Goal: Task Accomplishment & Management: Manage account settings

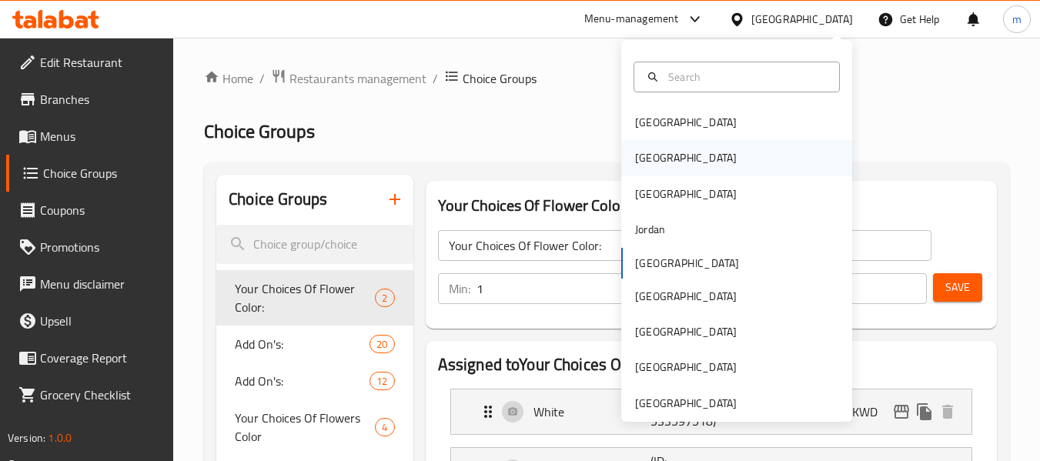
scroll to position [8, 0]
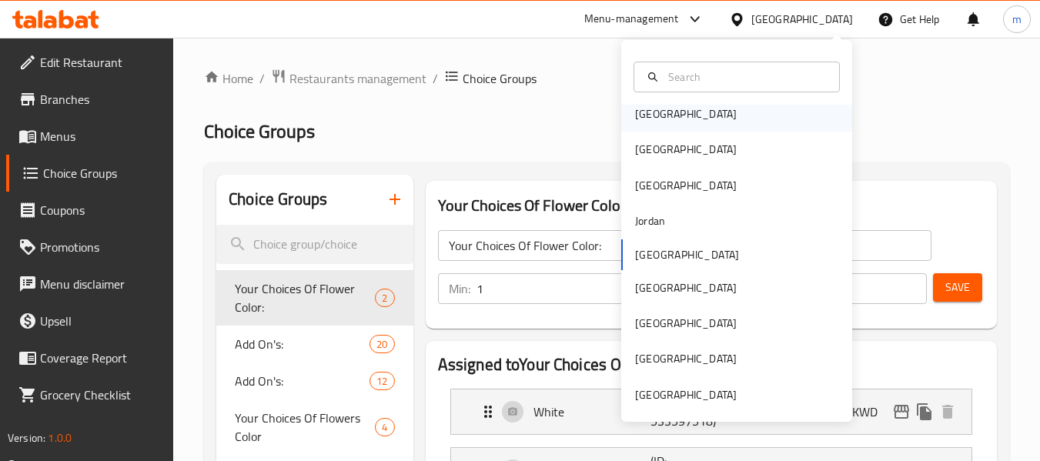
click at [647, 116] on div "[GEOGRAPHIC_DATA]" at bounding box center [686, 113] width 102 height 17
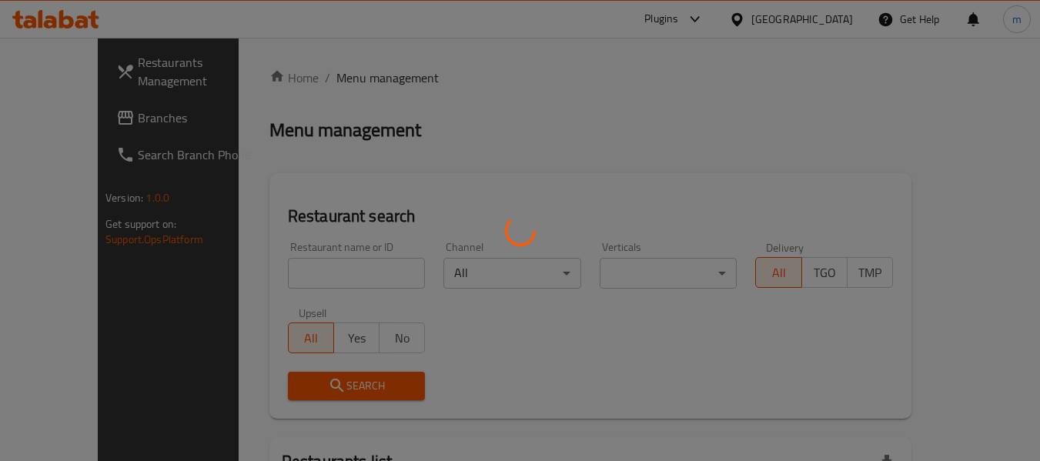
click at [655, 124] on div at bounding box center [520, 230] width 1040 height 461
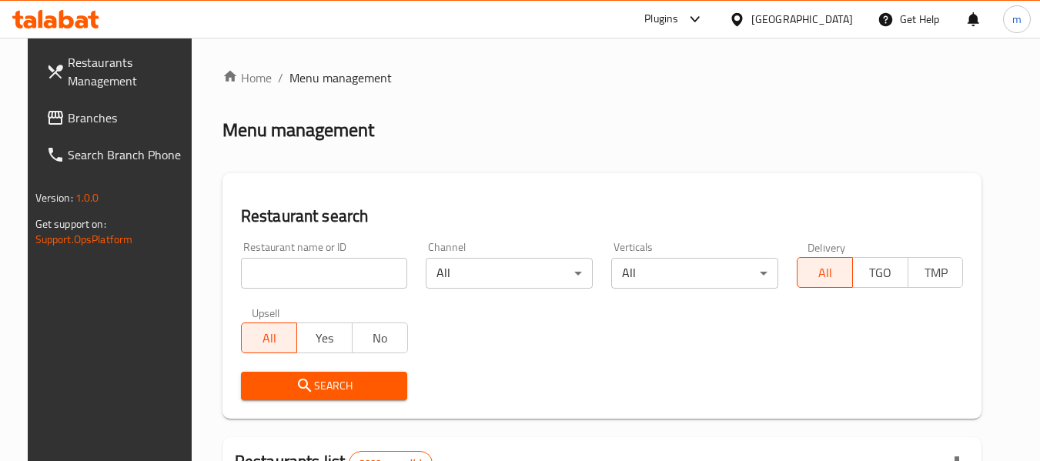
click at [69, 126] on span "Branches" at bounding box center [129, 118] width 122 height 18
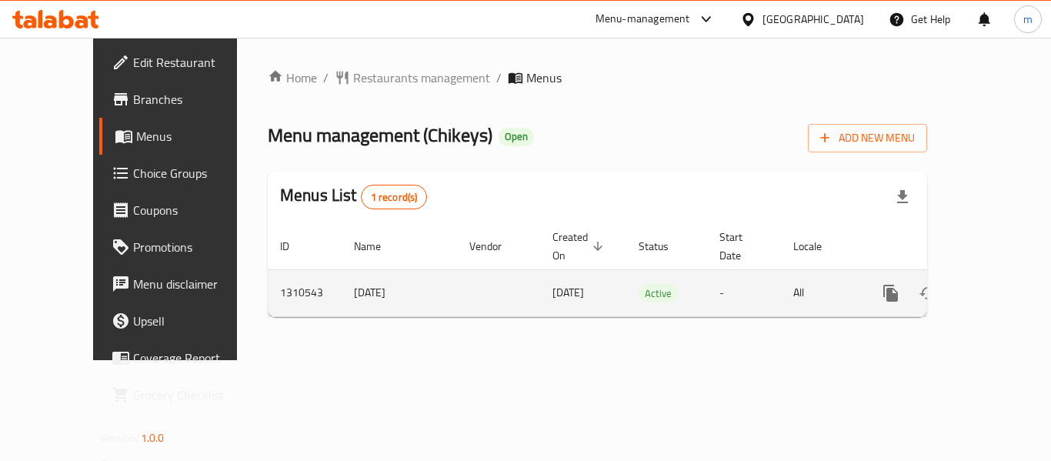
click at [1001, 279] on link "enhanced table" at bounding box center [1002, 293] width 37 height 37
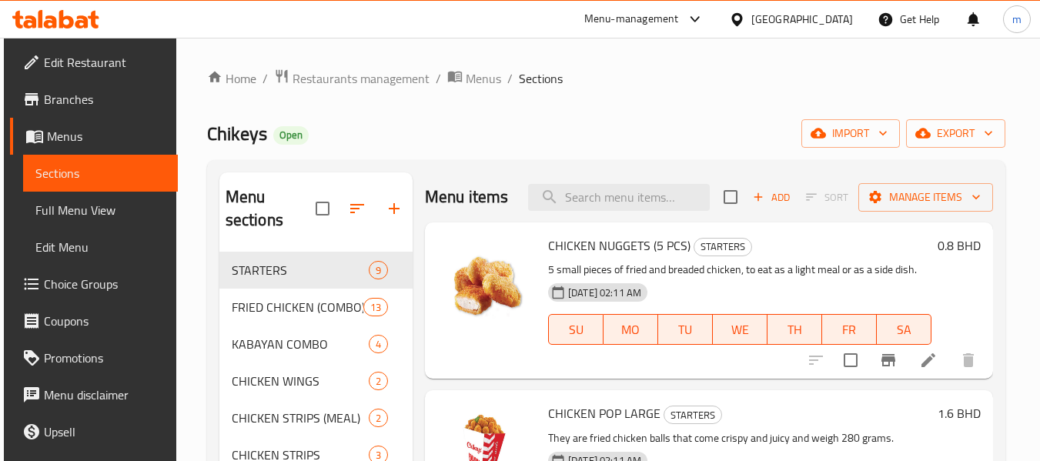
click at [83, 287] on span "Choice Groups" at bounding box center [105, 284] width 122 height 18
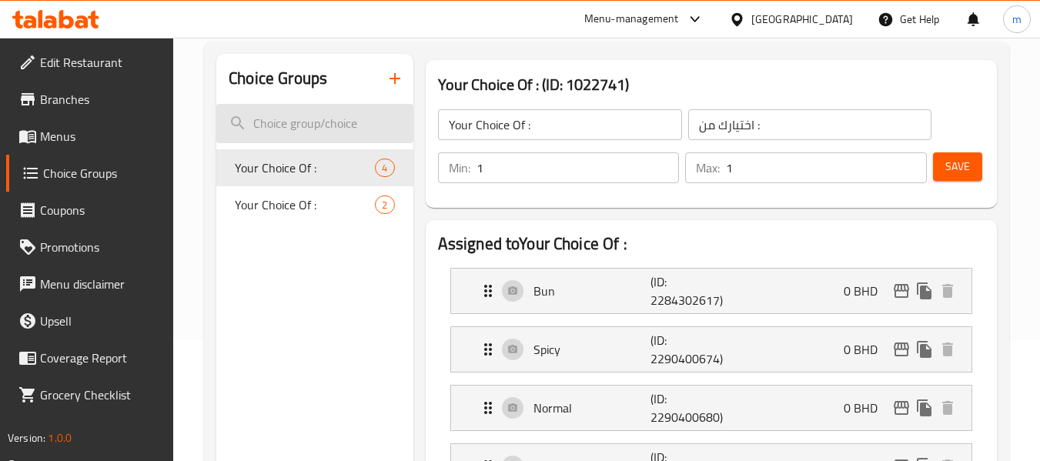
scroll to position [77, 0]
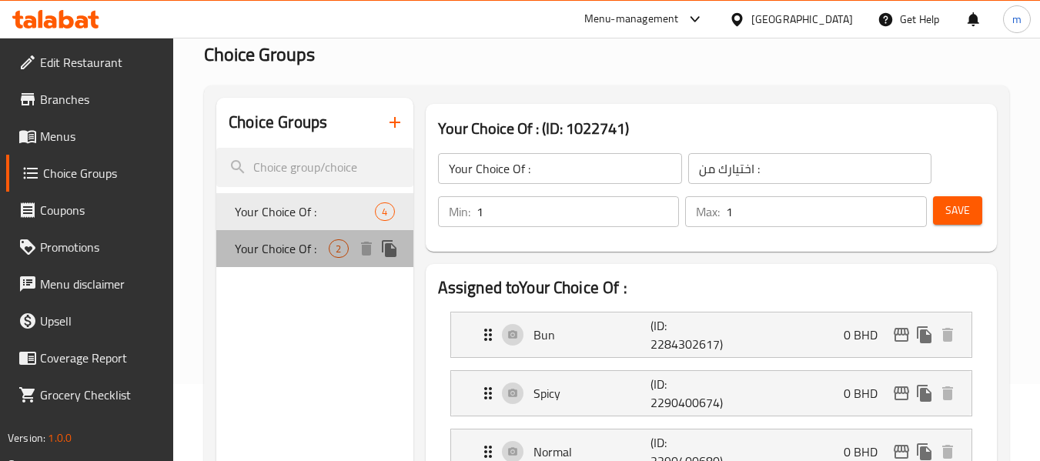
click at [276, 242] on span "Your Choice Of :" at bounding box center [282, 248] width 94 height 18
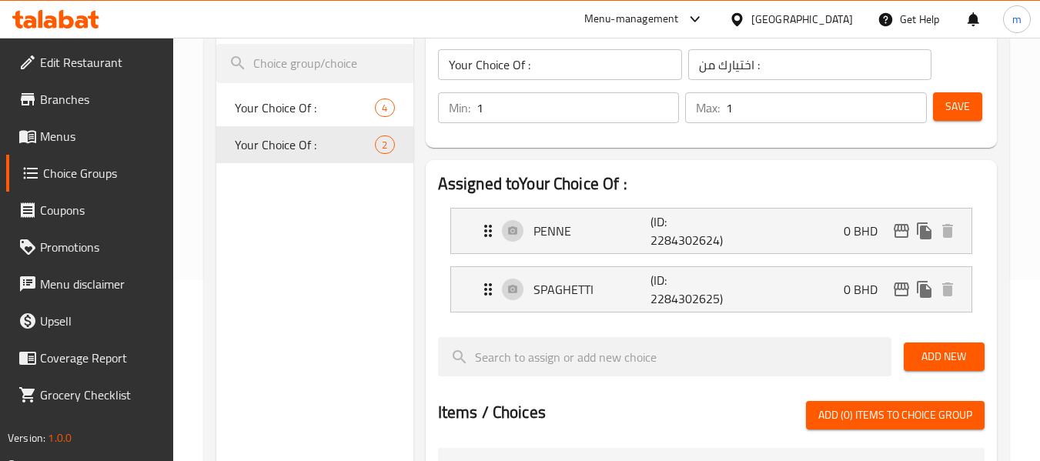
scroll to position [154, 0]
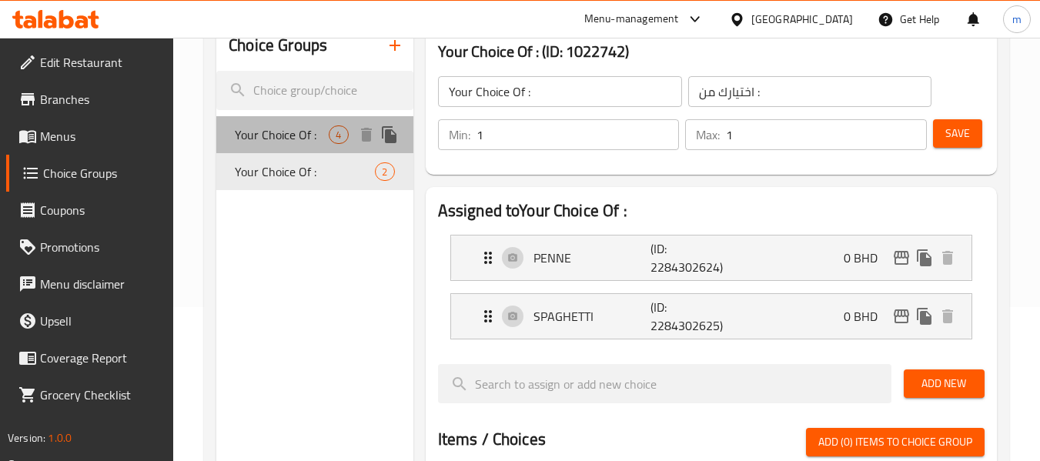
click at [288, 139] on span "Your Choice Of :" at bounding box center [282, 134] width 94 height 18
